Goal: Understand process/instructions

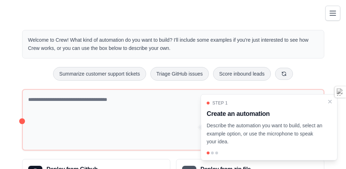
click at [310, 100] on div "Step 1" at bounding box center [265, 103] width 116 height 6
click at [316, 116] on div "Step 1 Create an automation Describe the automation you want to build, select a…" at bounding box center [269, 123] width 125 height 46
click at [317, 100] on div "Step 1 Create an automation Describe the automation you want to build, select a…" at bounding box center [269, 123] width 125 height 46
click at [327, 98] on icon "Close walkthrough" at bounding box center [330, 101] width 6 height 6
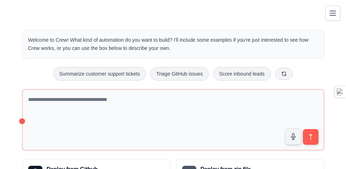
click at [323, 68] on div "Welcome to Crew! What kind of automation do you want to build? I'll include som…" at bounding box center [173, 109] width 319 height 180
